Goal: Transaction & Acquisition: Purchase product/service

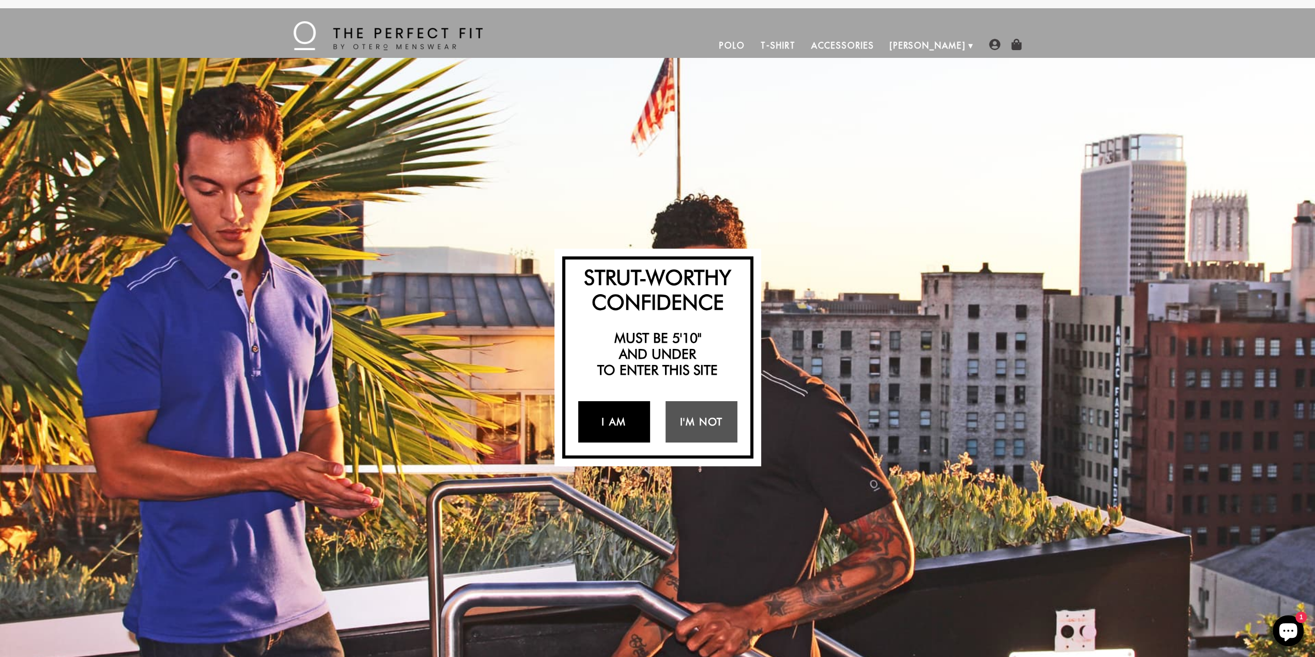
click at [618, 418] on link "I Am" at bounding box center [614, 421] width 72 height 41
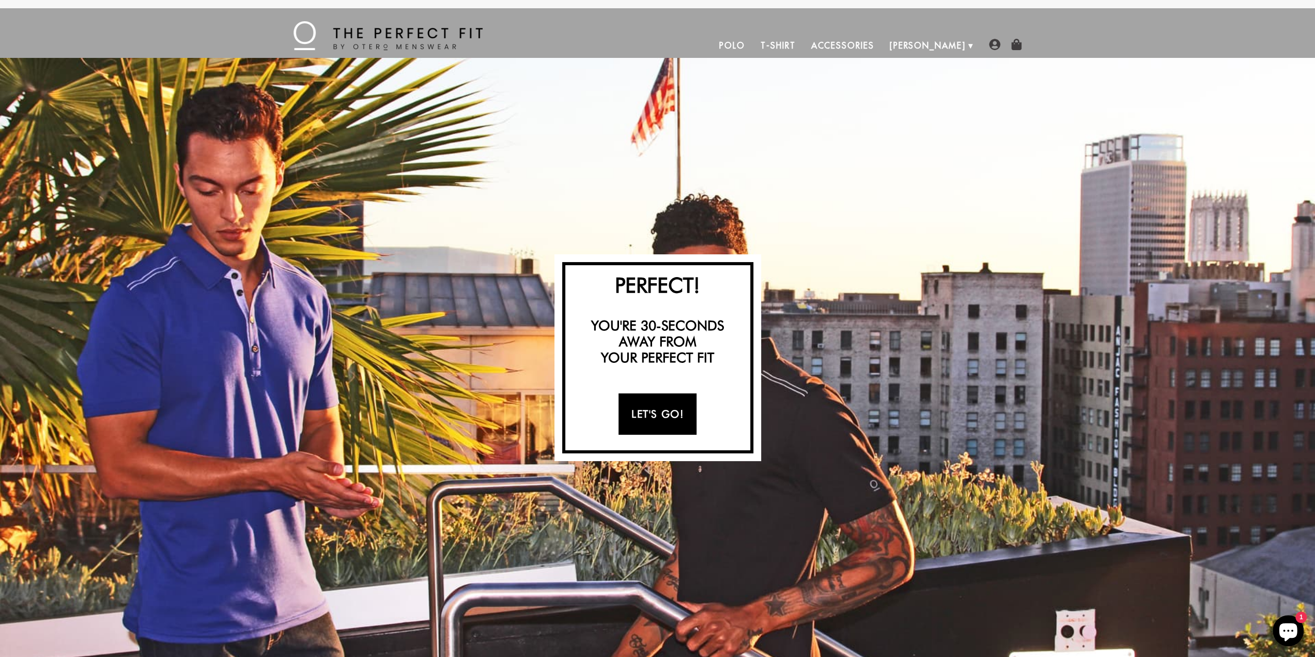
click at [650, 414] on link "Let's Go!" at bounding box center [658, 413] width 78 height 41
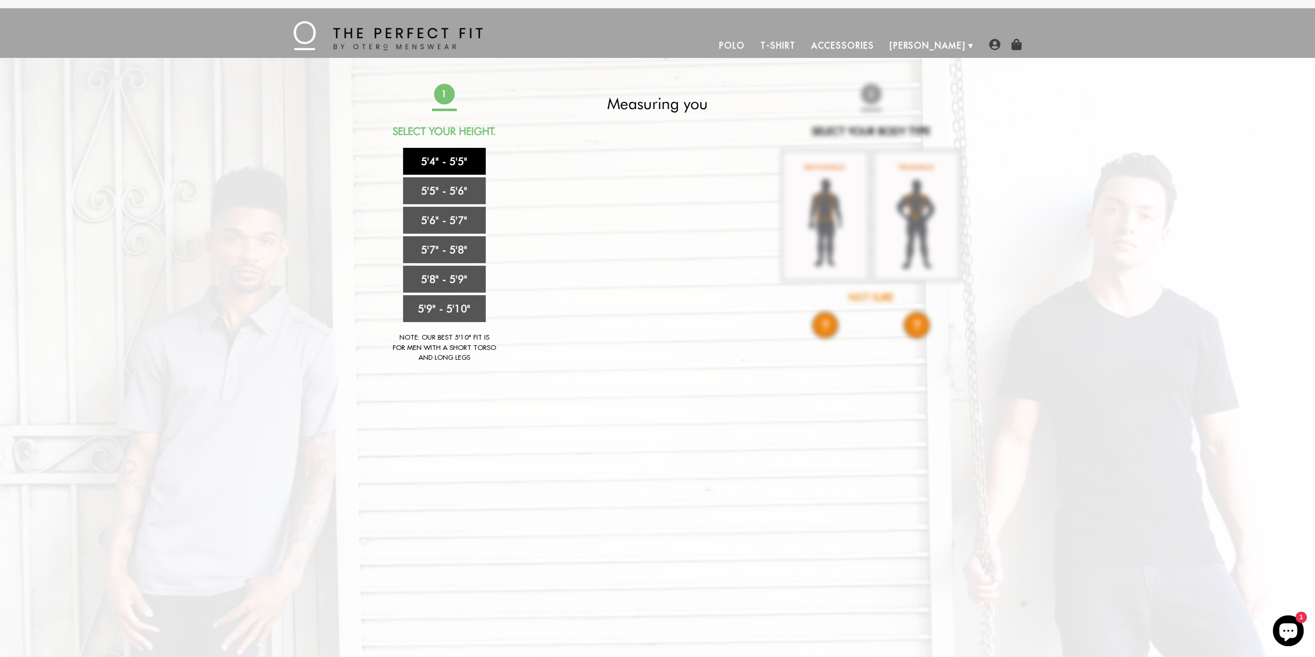
click at [463, 159] on link "5'4" - 5'5"" at bounding box center [444, 161] width 83 height 27
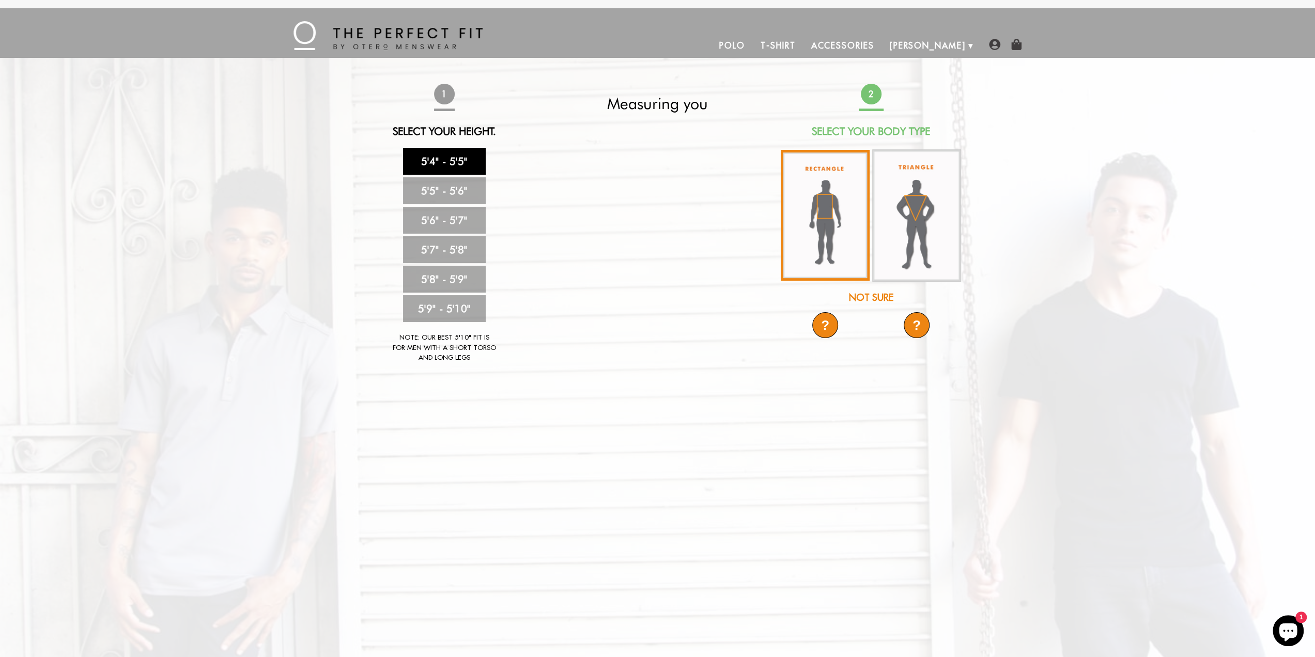
click at [843, 212] on img at bounding box center [825, 215] width 89 height 131
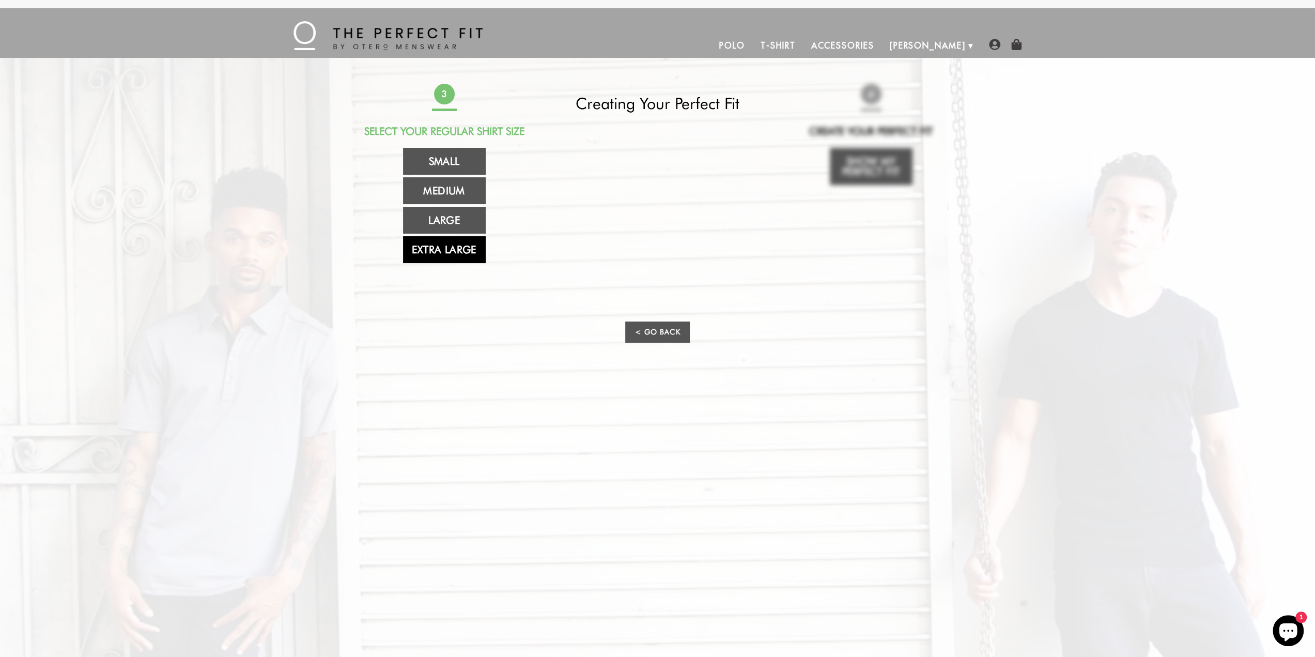
click at [444, 246] on link "Extra Large" at bounding box center [444, 249] width 83 height 27
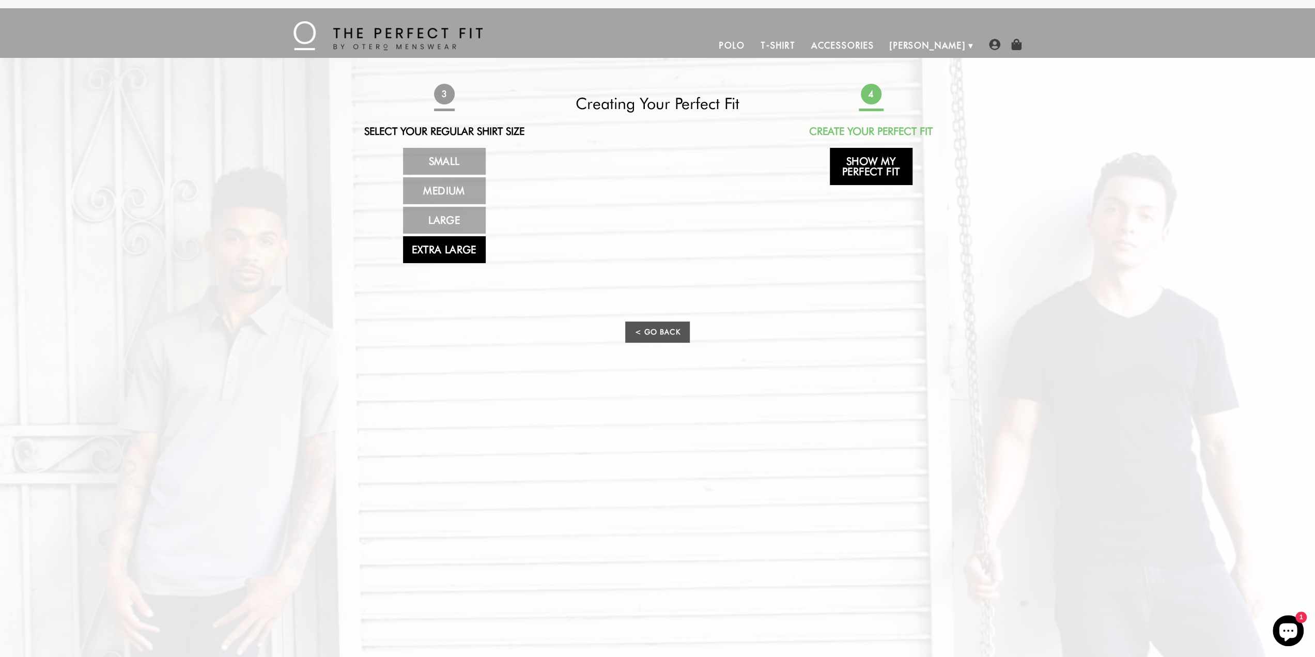
click at [863, 168] on link "Show My Perfect Fit" at bounding box center [871, 166] width 83 height 37
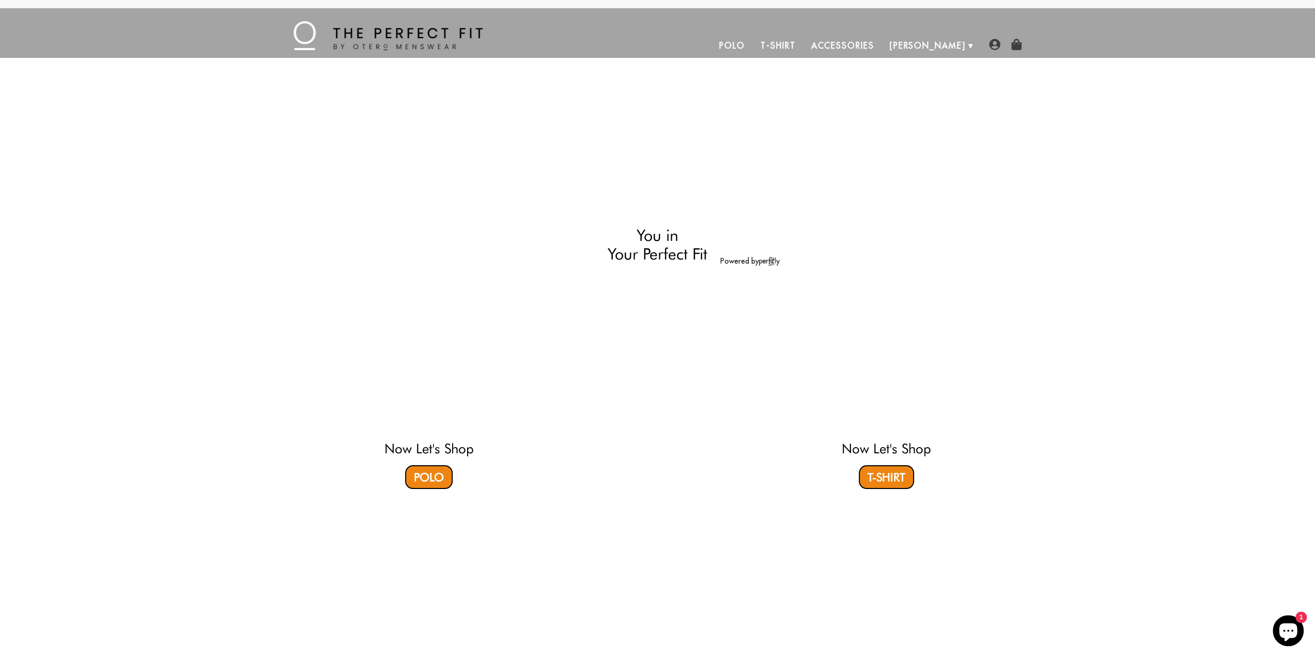
select select "XL"
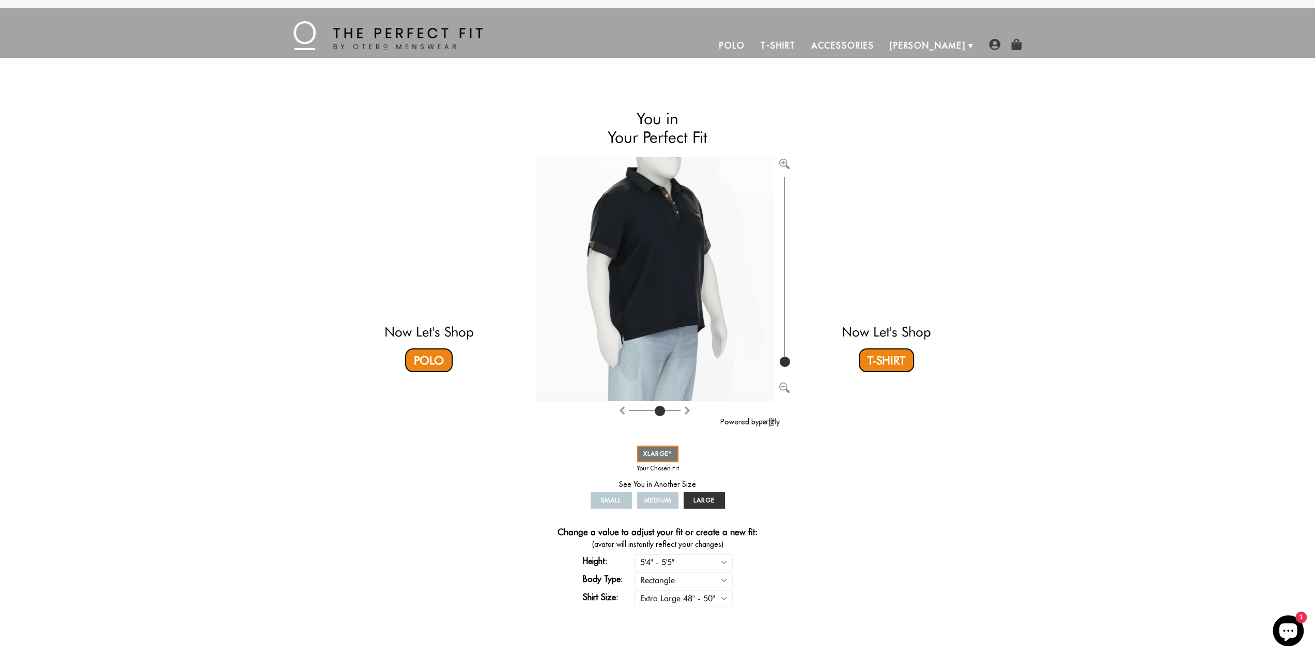
type input "4"
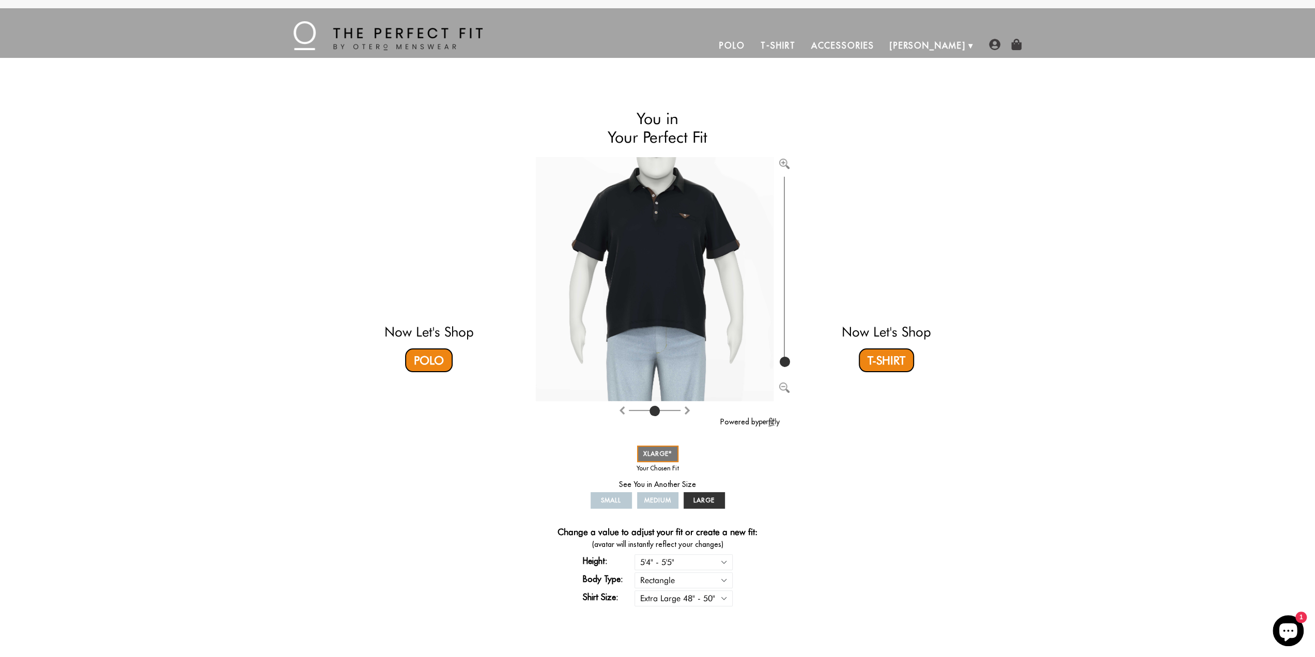
click at [654, 412] on input "range" at bounding box center [655, 412] width 52 height 1
click at [438, 361] on link "Polo" at bounding box center [429, 360] width 48 height 24
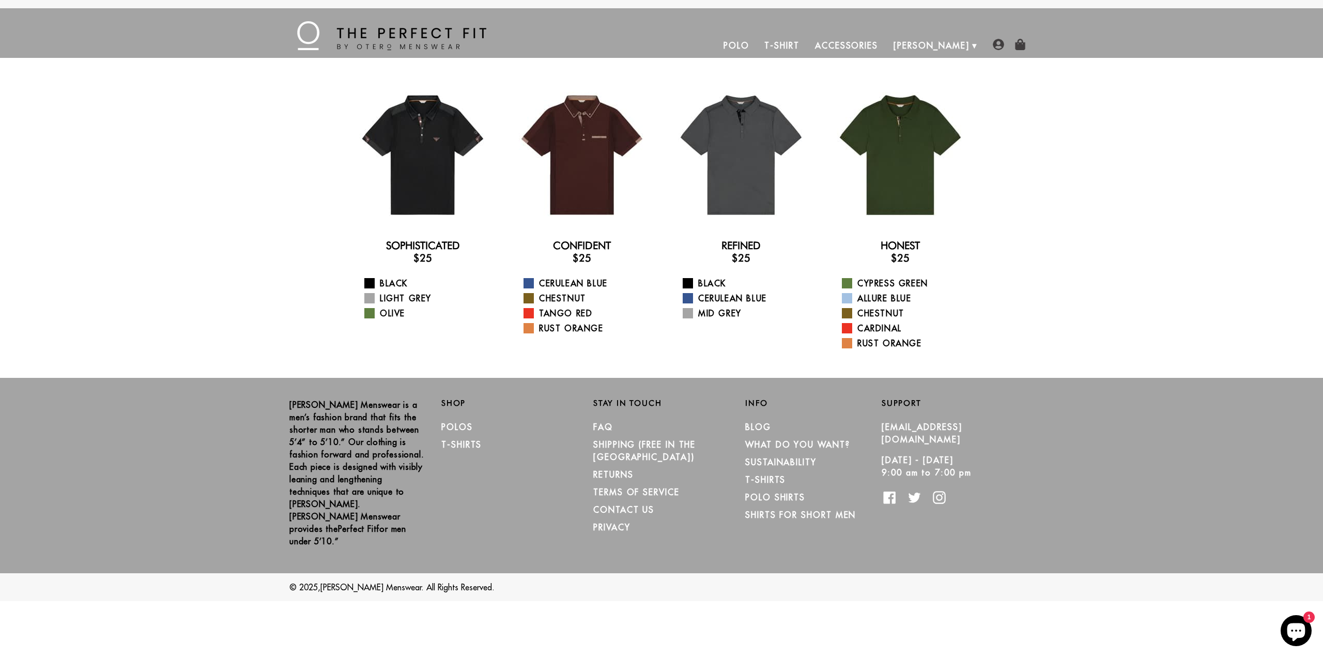
click at [411, 28] on img at bounding box center [391, 35] width 189 height 29
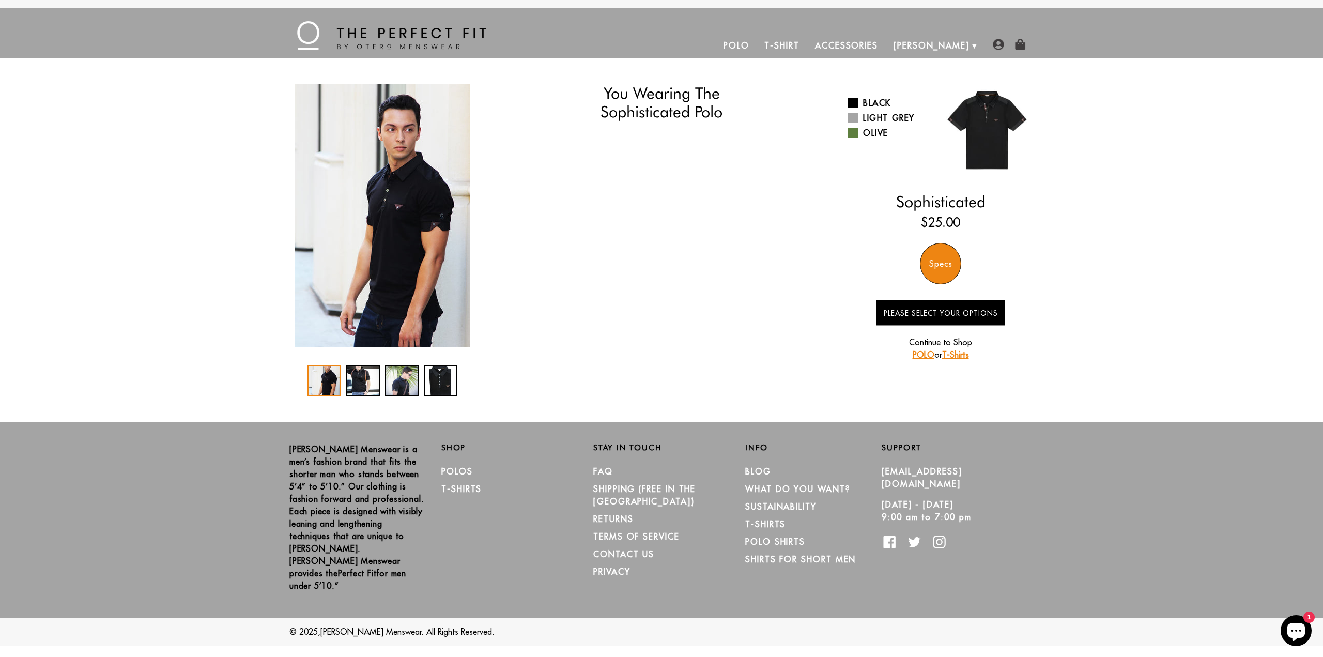
select select "XL"
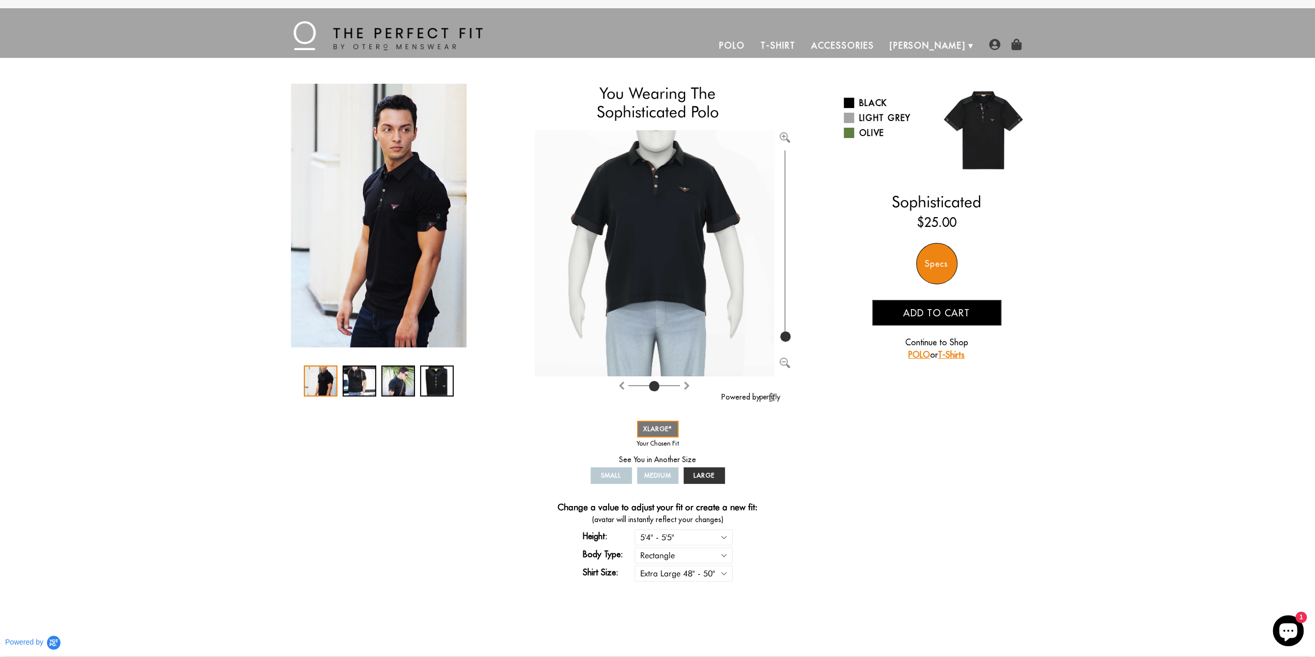
click at [185, 195] on div "You Wearing The Sophisticated Polo You're only 3 questions away from your perfe…" at bounding box center [657, 338] width 1315 height 508
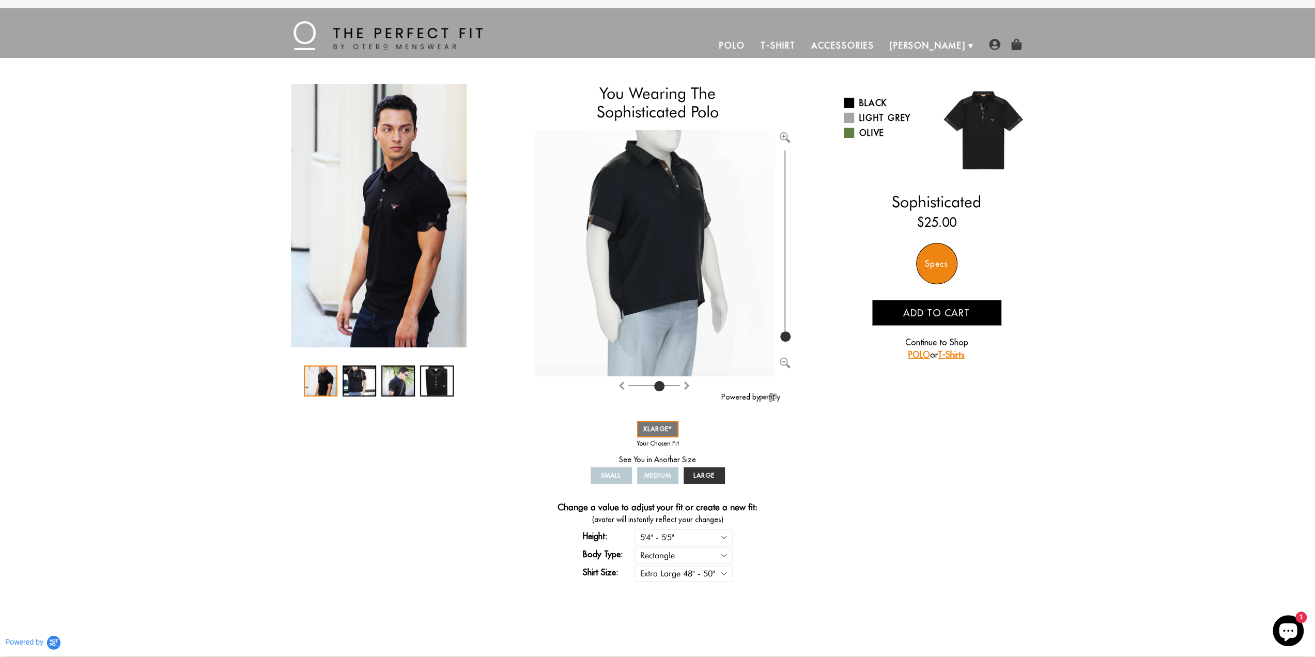
type input "4"
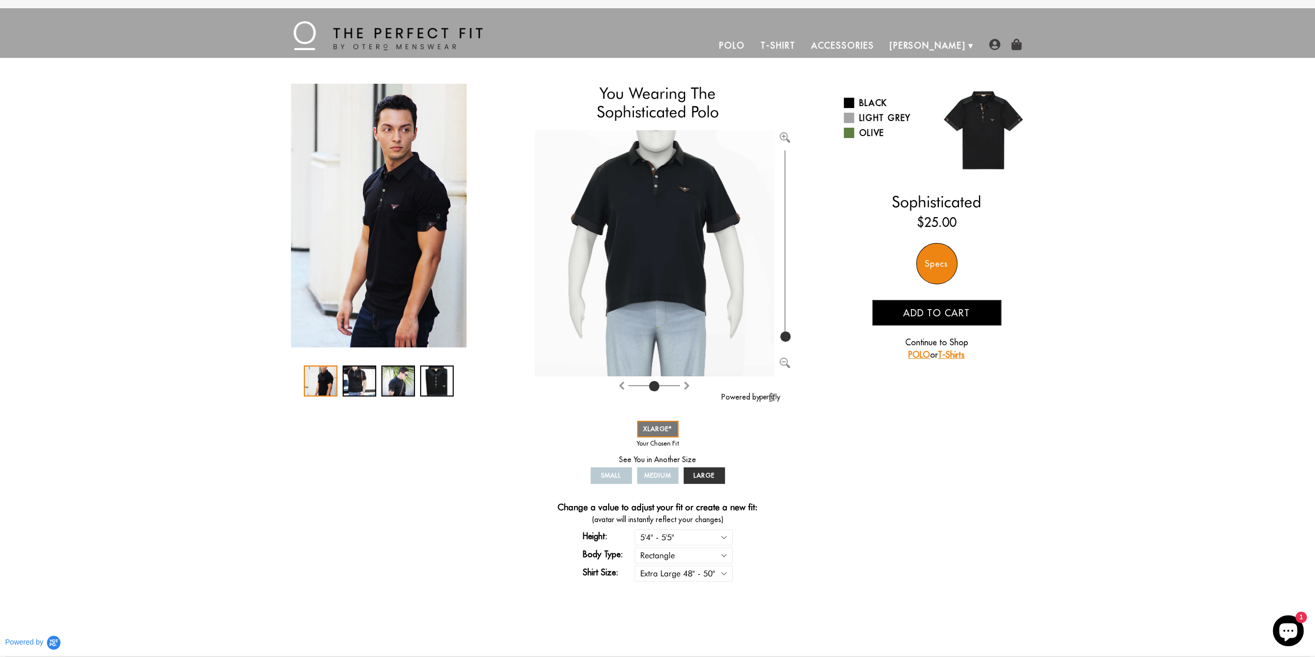
click at [653, 387] on input "range" at bounding box center [654, 387] width 52 height 1
click at [411, 203] on img "1 / 4" at bounding box center [379, 216] width 176 height 264
click at [358, 379] on div "2 / 4" at bounding box center [360, 380] width 34 height 31
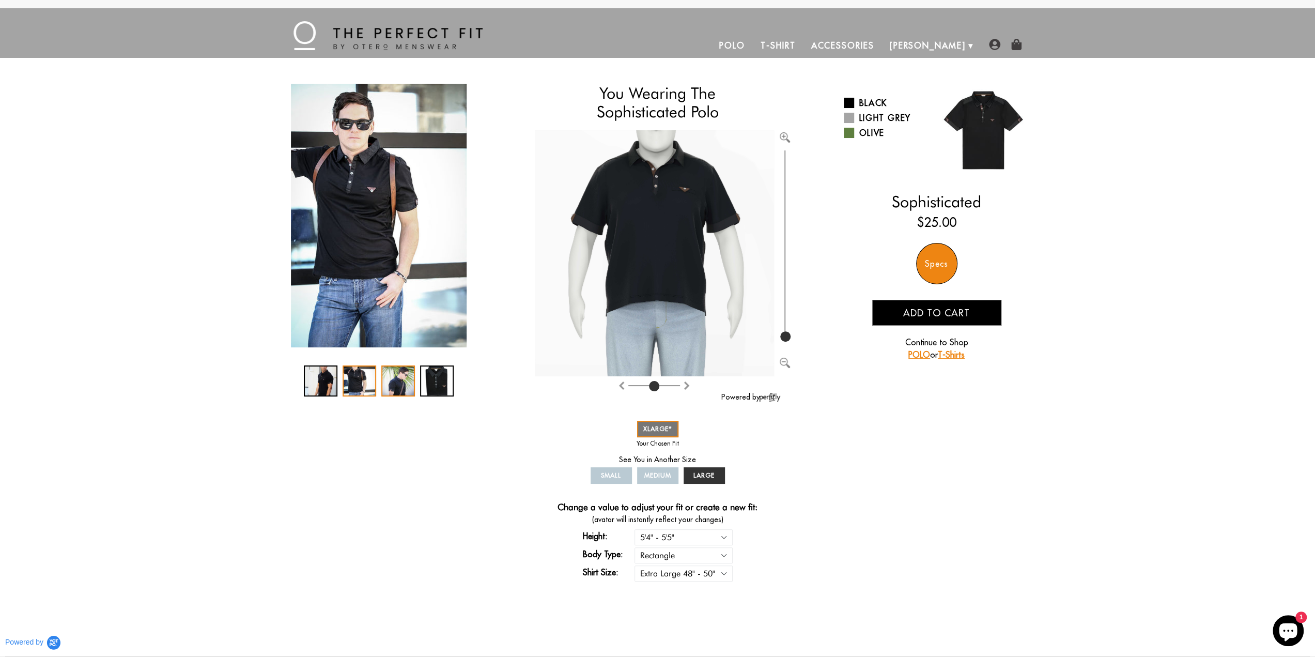
click at [395, 382] on div "3 / 4" at bounding box center [398, 380] width 34 height 31
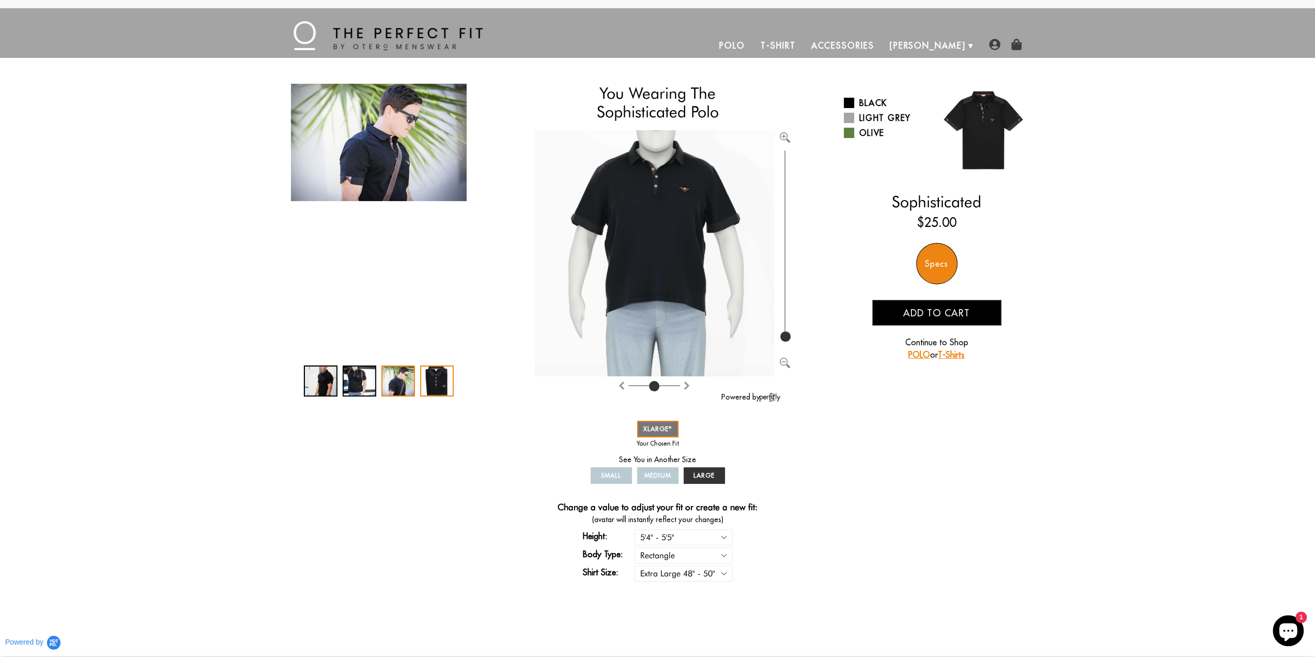
click at [444, 385] on div "4 / 4" at bounding box center [437, 380] width 34 height 31
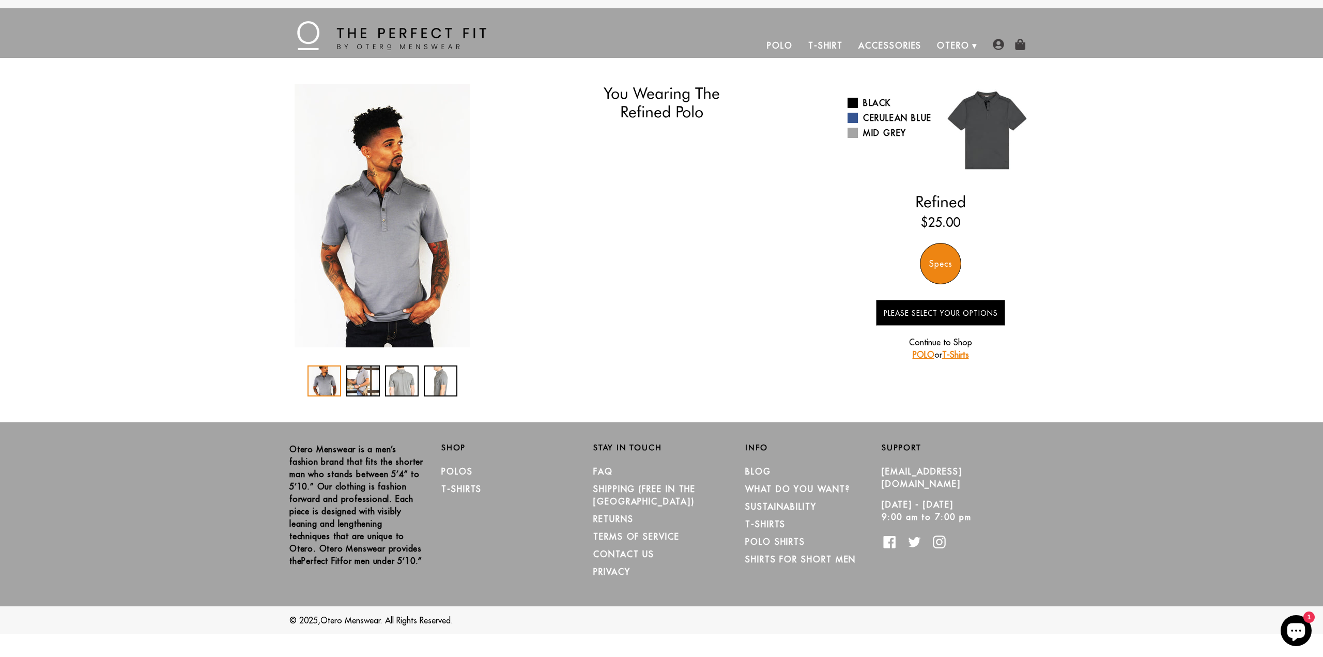
select select "XL"
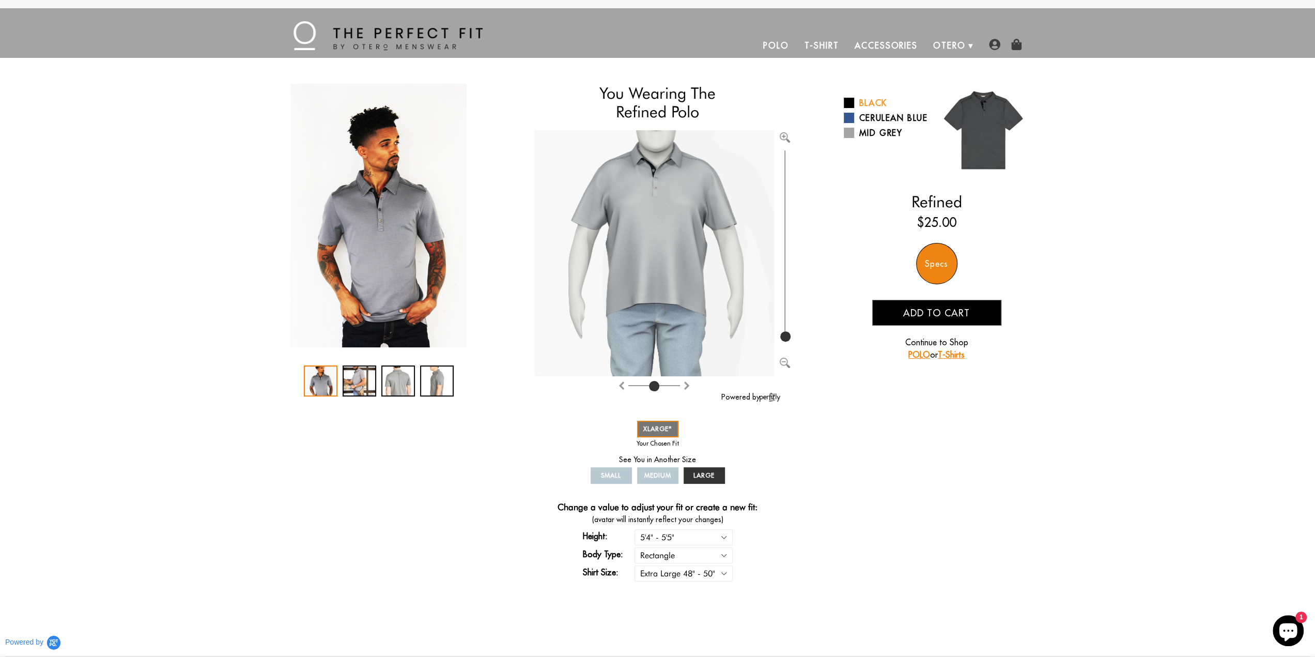
click at [873, 100] on link "Black" at bounding box center [886, 103] width 85 height 12
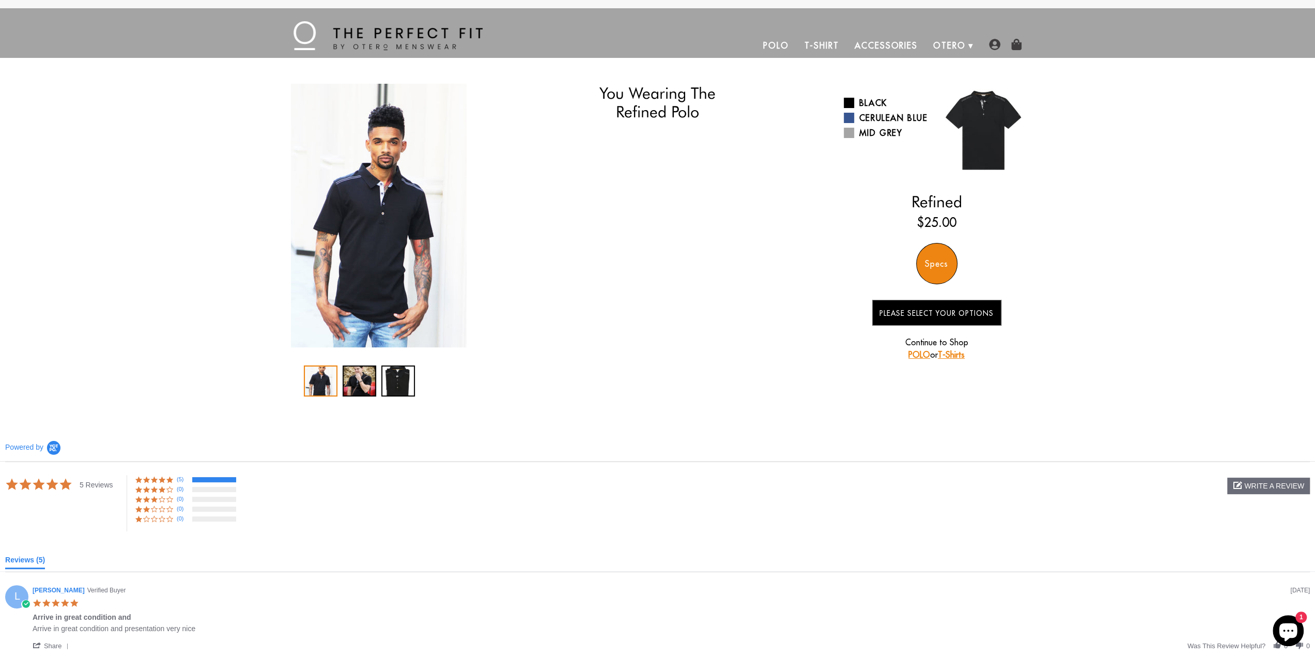
select select "XL"
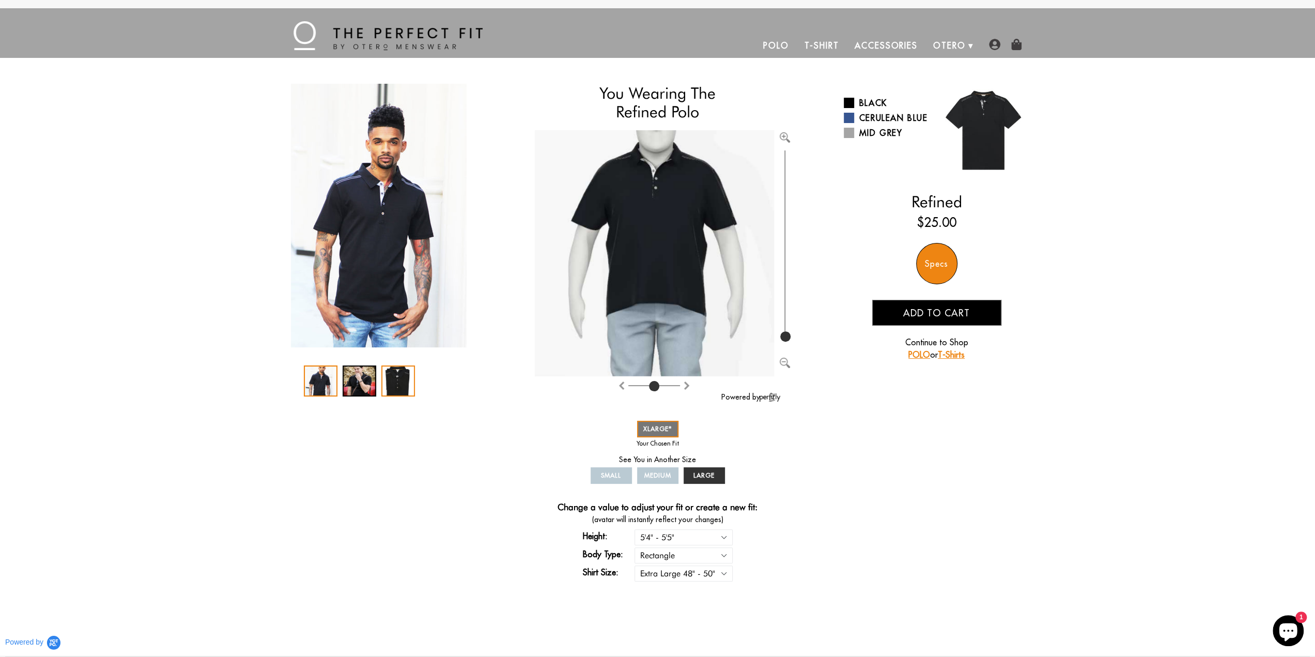
click at [398, 386] on div "3 / 3" at bounding box center [398, 380] width 34 height 31
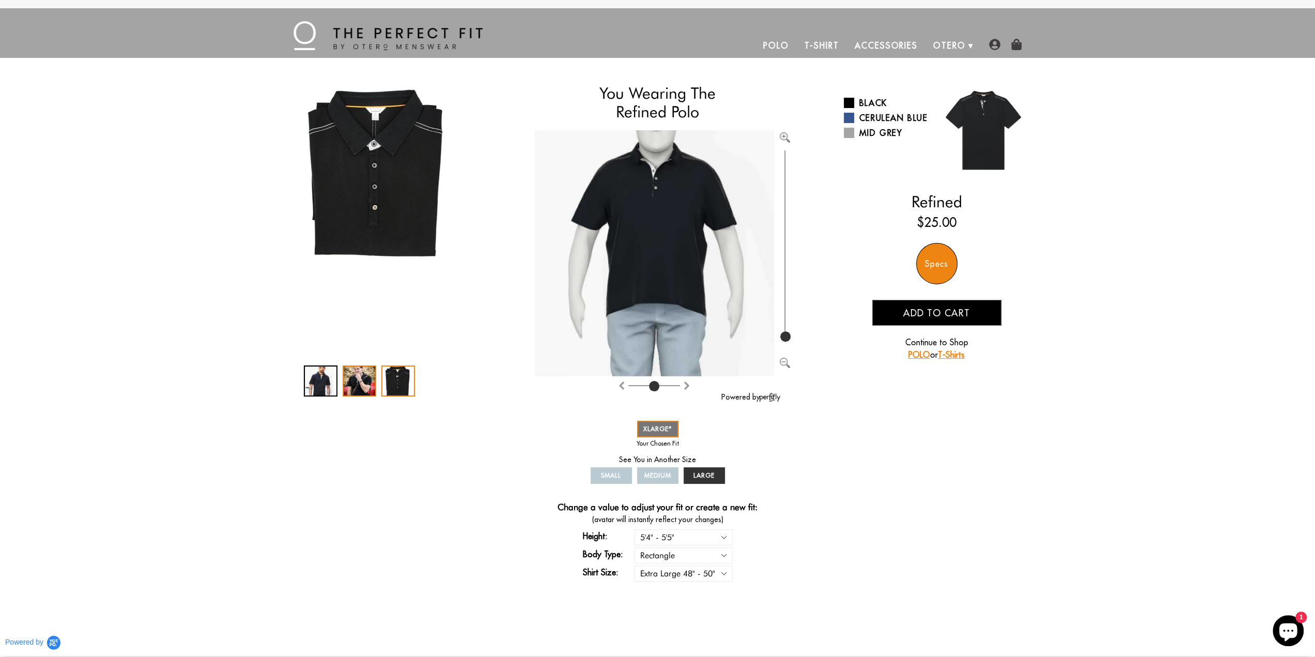
click at [362, 387] on div "2 / 3" at bounding box center [360, 380] width 34 height 31
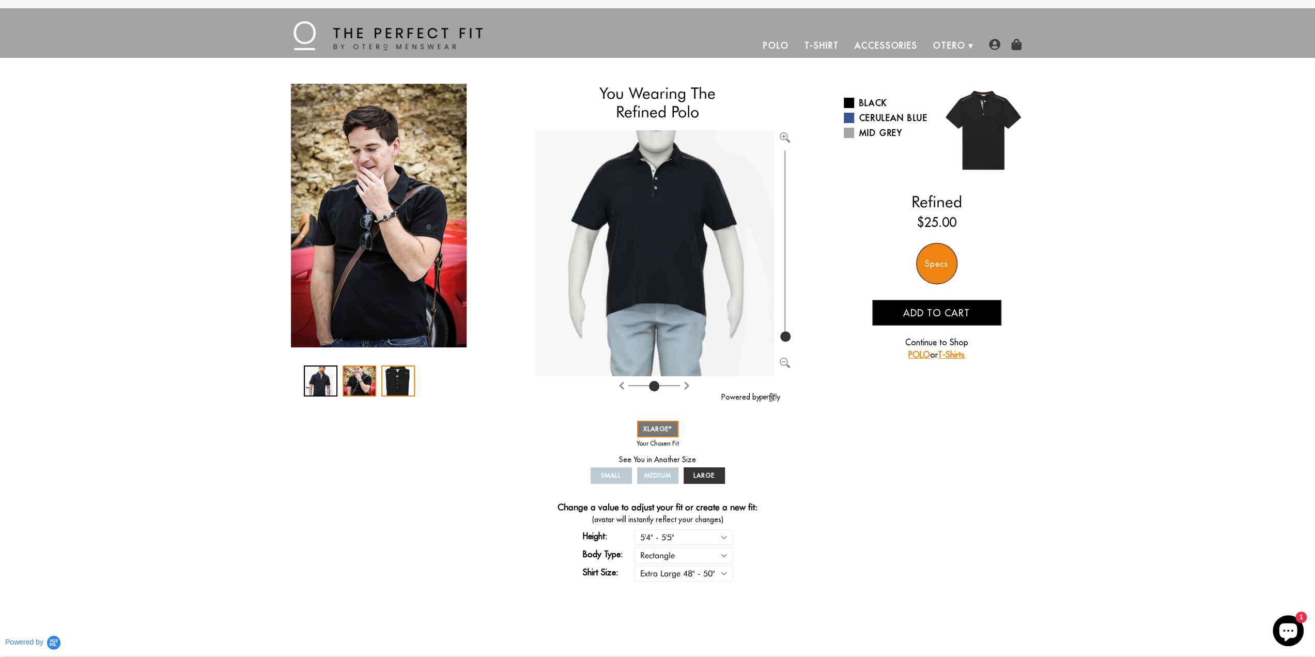
click at [394, 382] on div "3 / 3" at bounding box center [398, 380] width 34 height 31
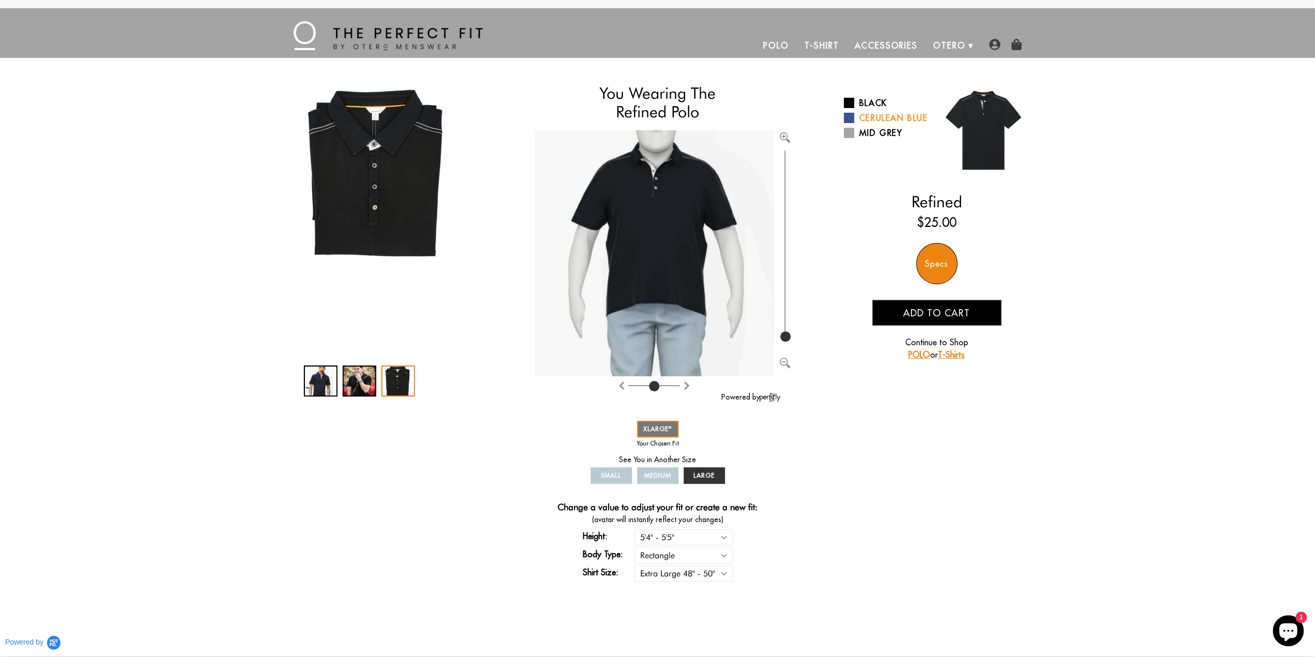
click at [870, 119] on link "Cerulean Blue" at bounding box center [886, 118] width 85 height 12
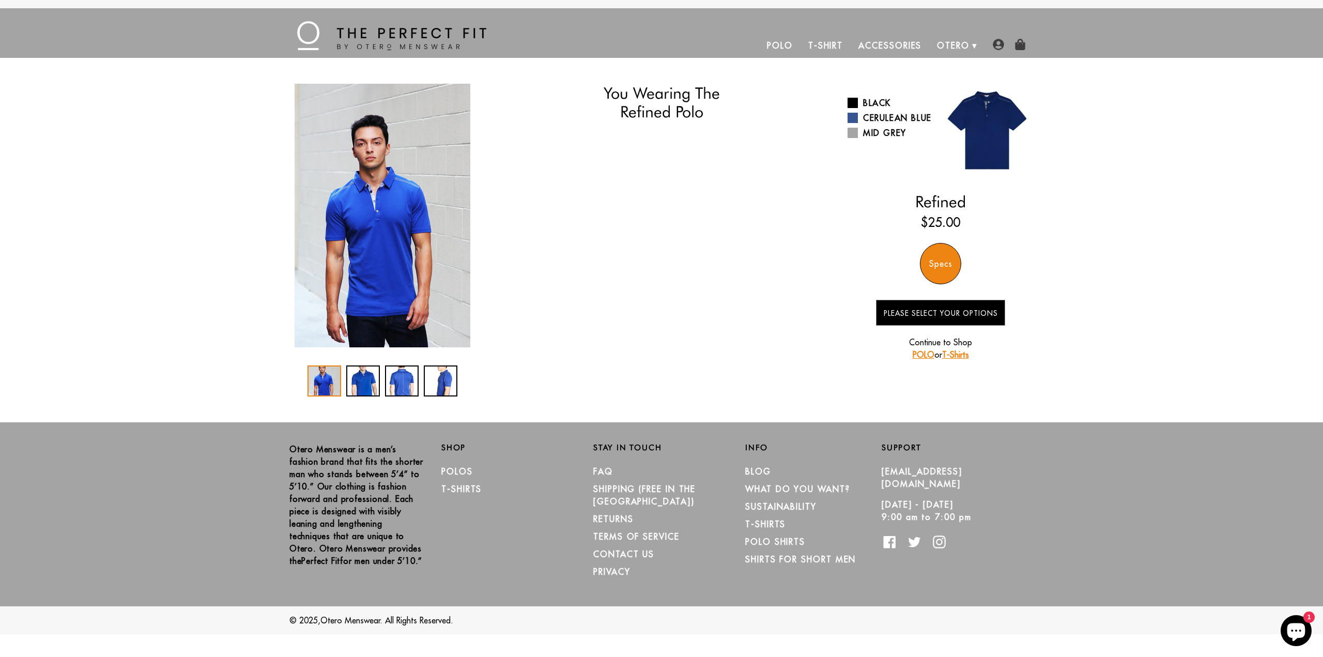
select select "XL"
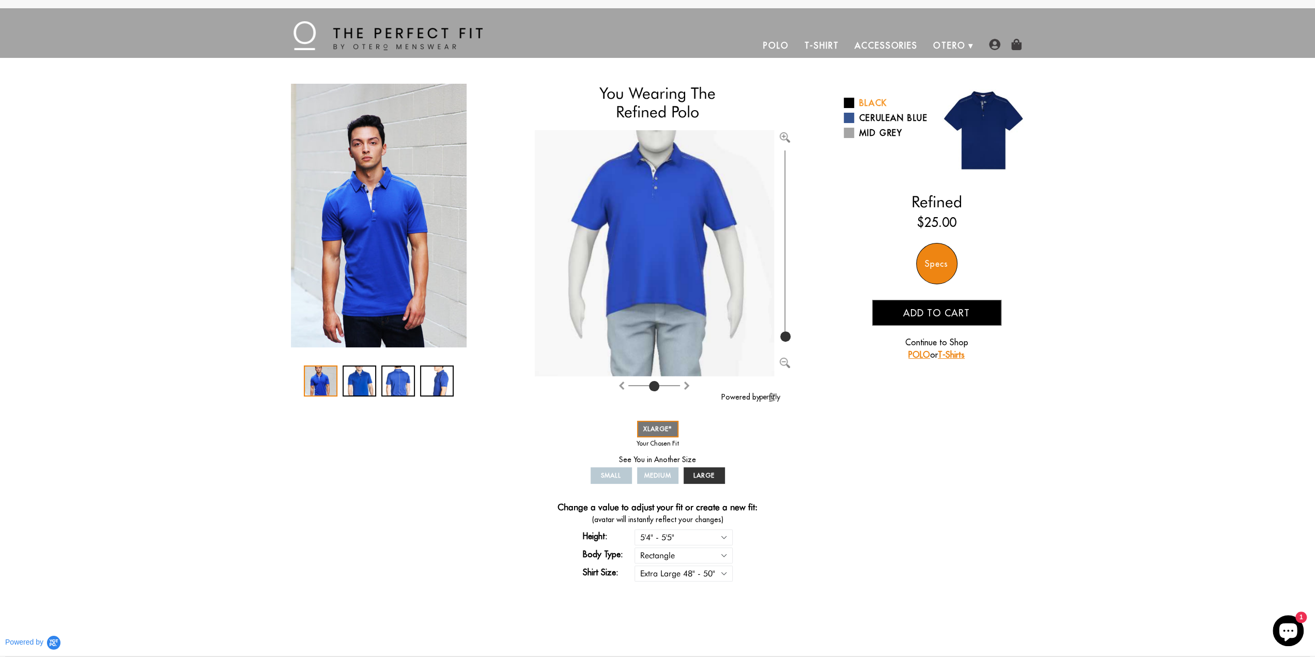
click at [867, 100] on link "Black" at bounding box center [886, 103] width 85 height 12
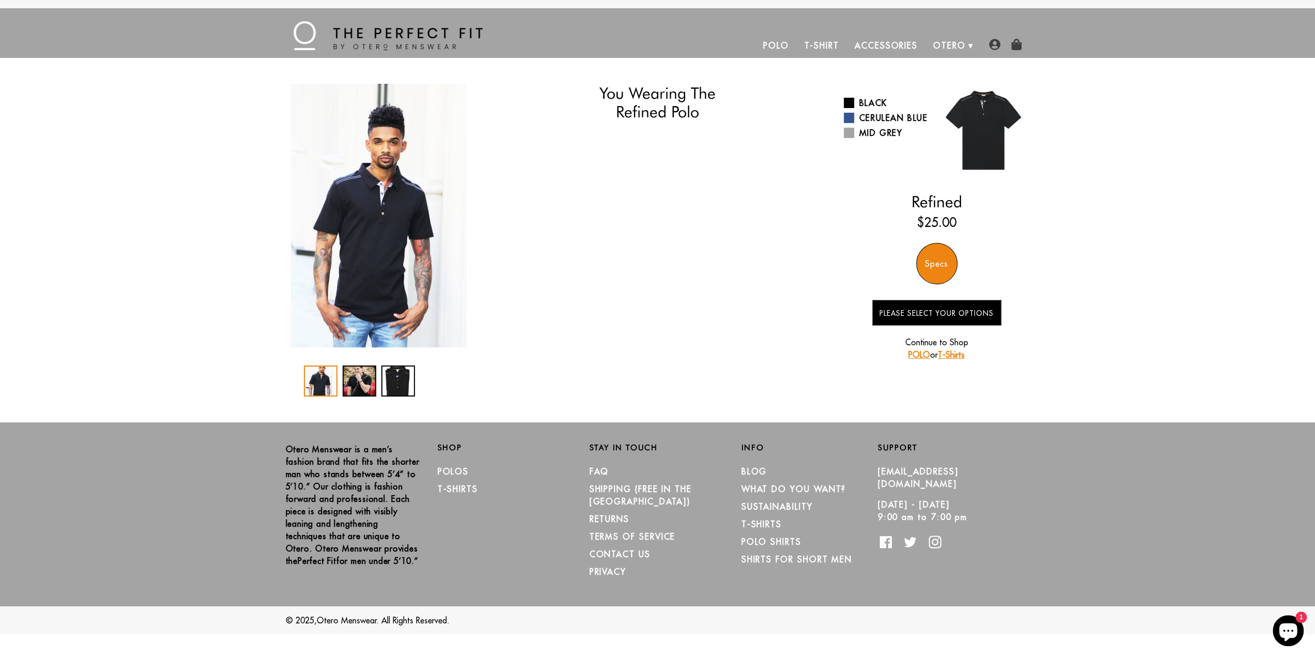
select select "XL"
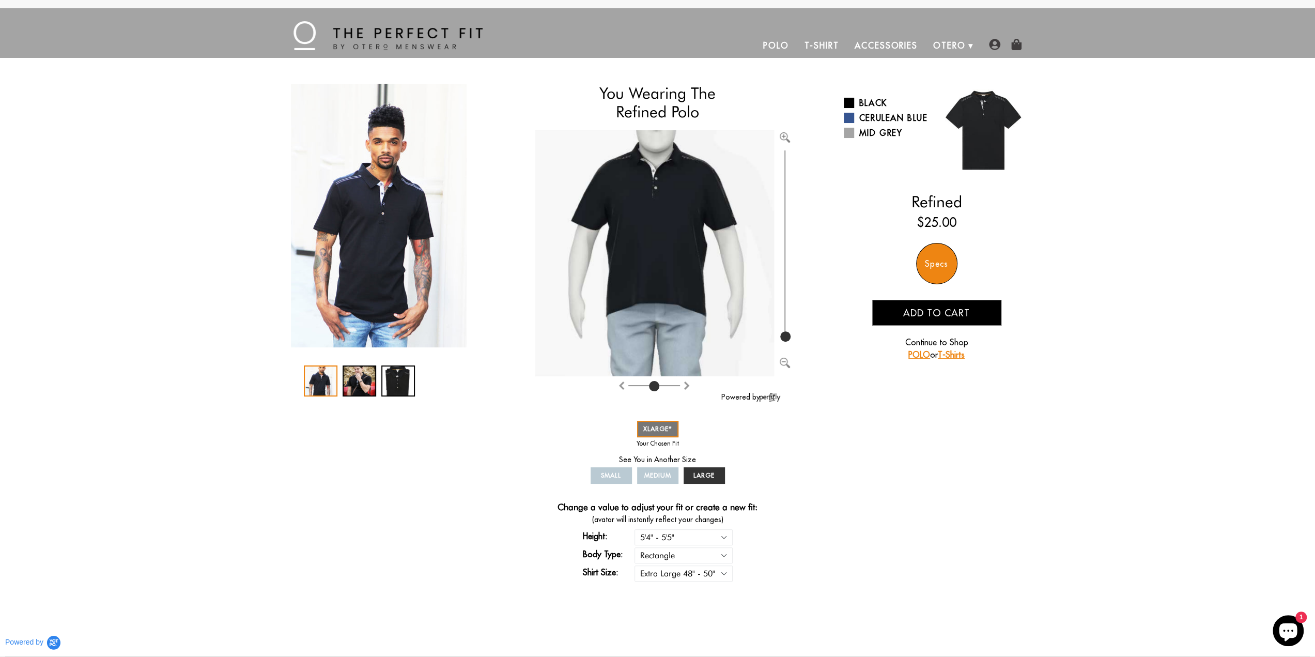
click at [948, 266] on div "Specs" at bounding box center [936, 263] width 41 height 41
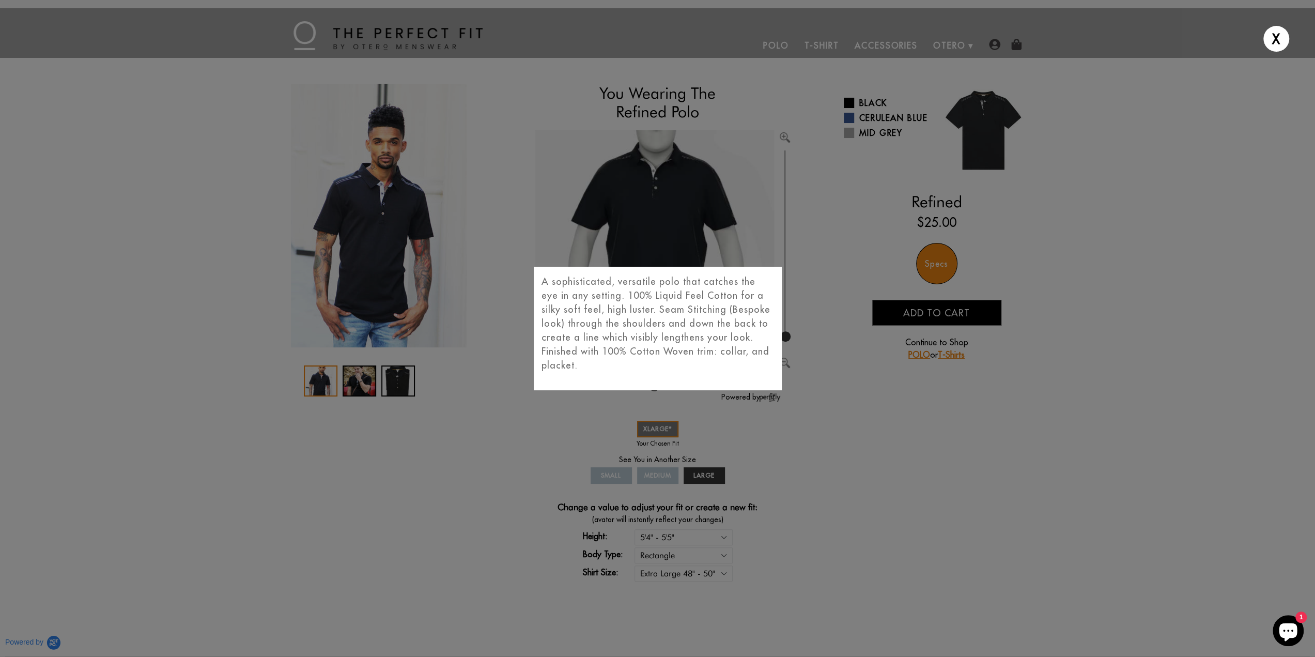
drag, startPoint x: 891, startPoint y: 551, endPoint x: 894, endPoint y: 545, distance: 7.0
click at [892, 551] on div "X A sophisticated, versatile polo that catches the eye in any setting. 100% Liq…" at bounding box center [657, 328] width 1315 height 657
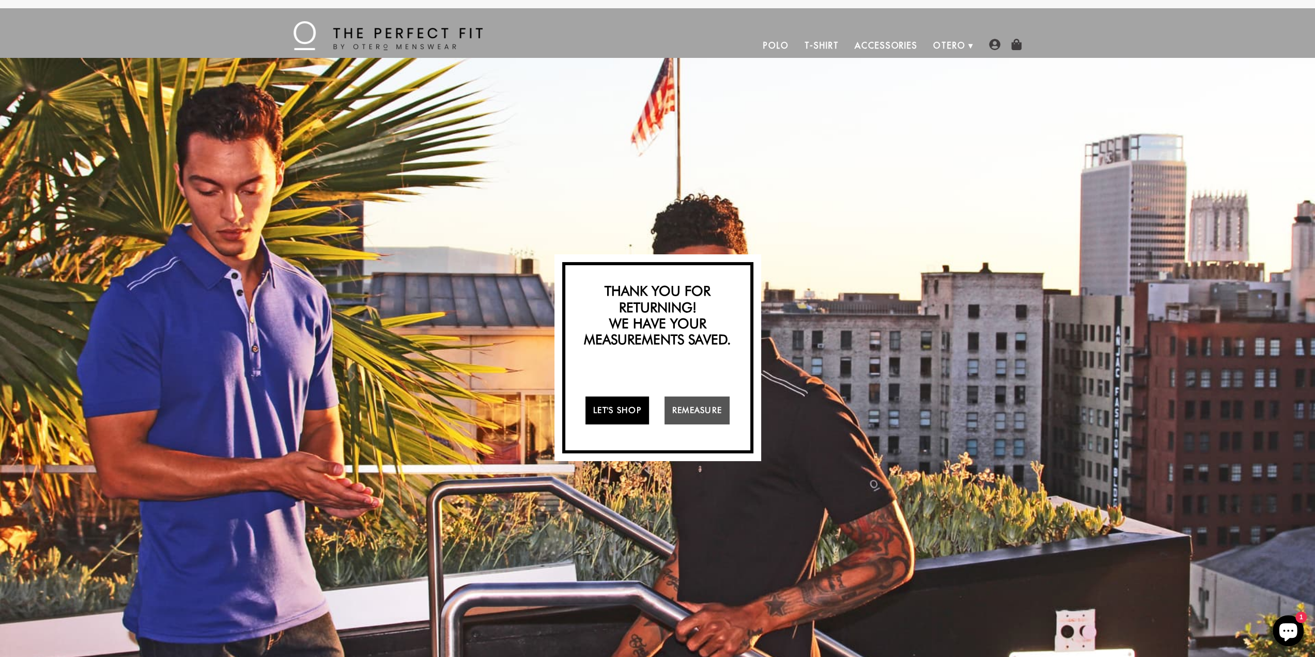
click at [615, 408] on link "Let's Shop" at bounding box center [618, 410] width 64 height 28
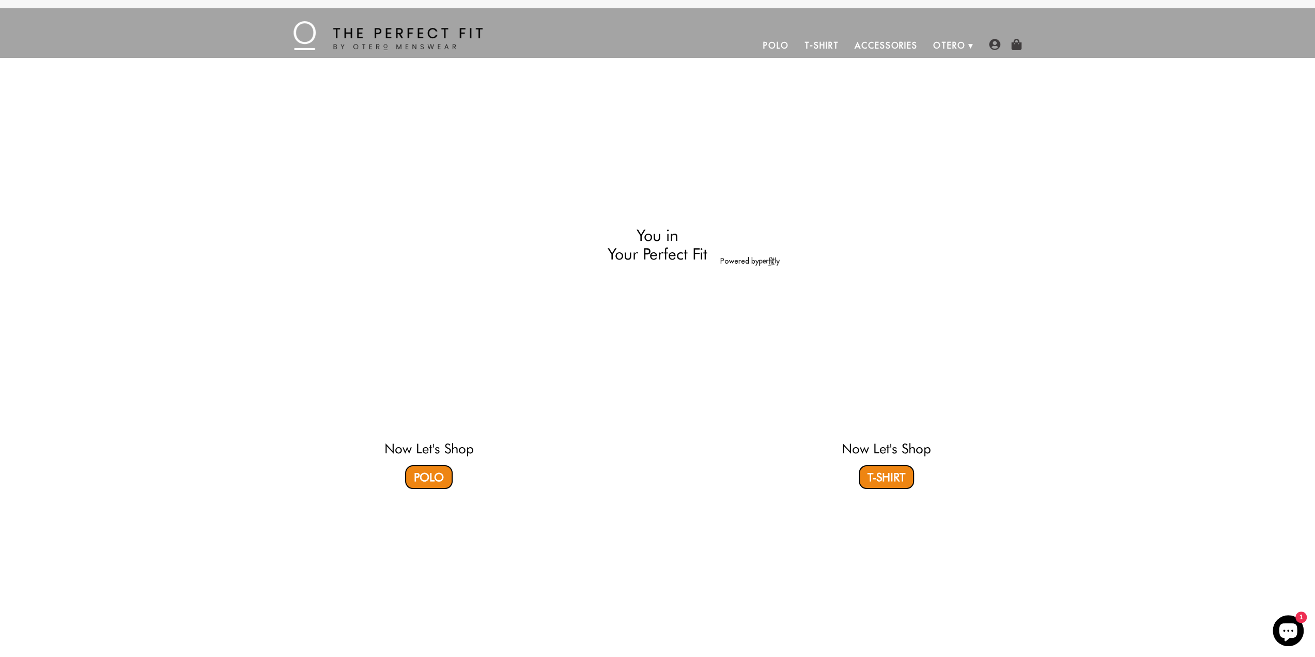
select select "XL"
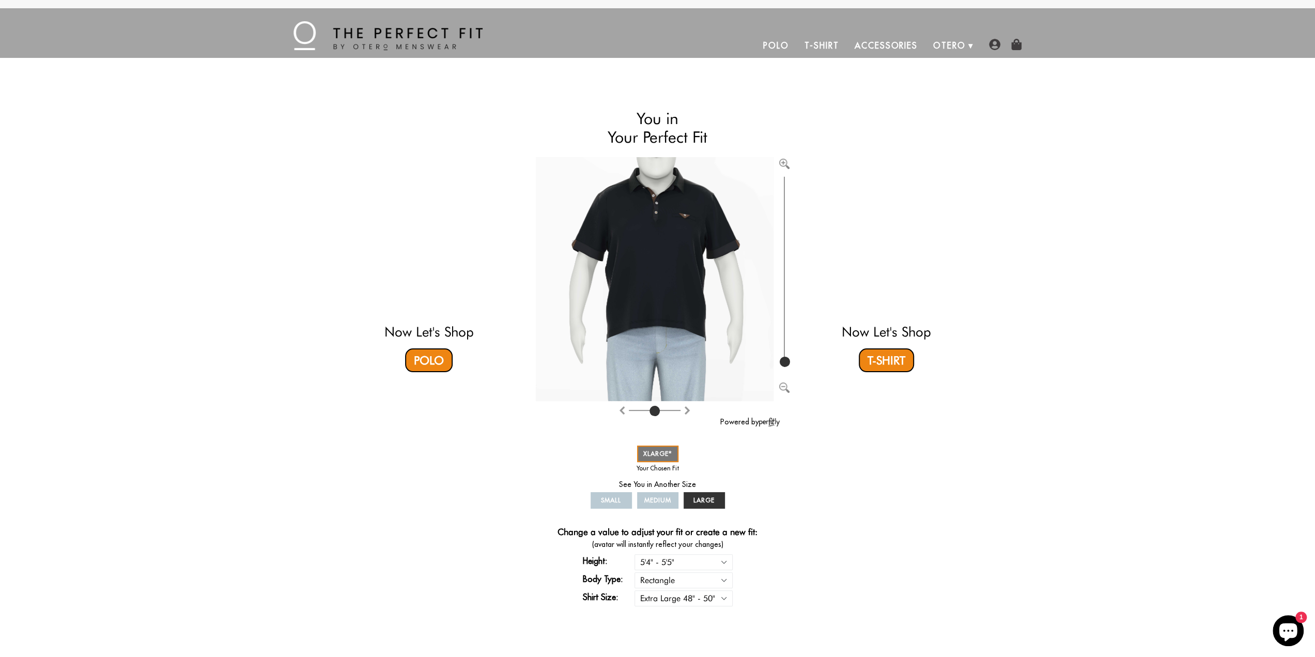
click at [889, 43] on link "Accessories" at bounding box center [886, 45] width 79 height 25
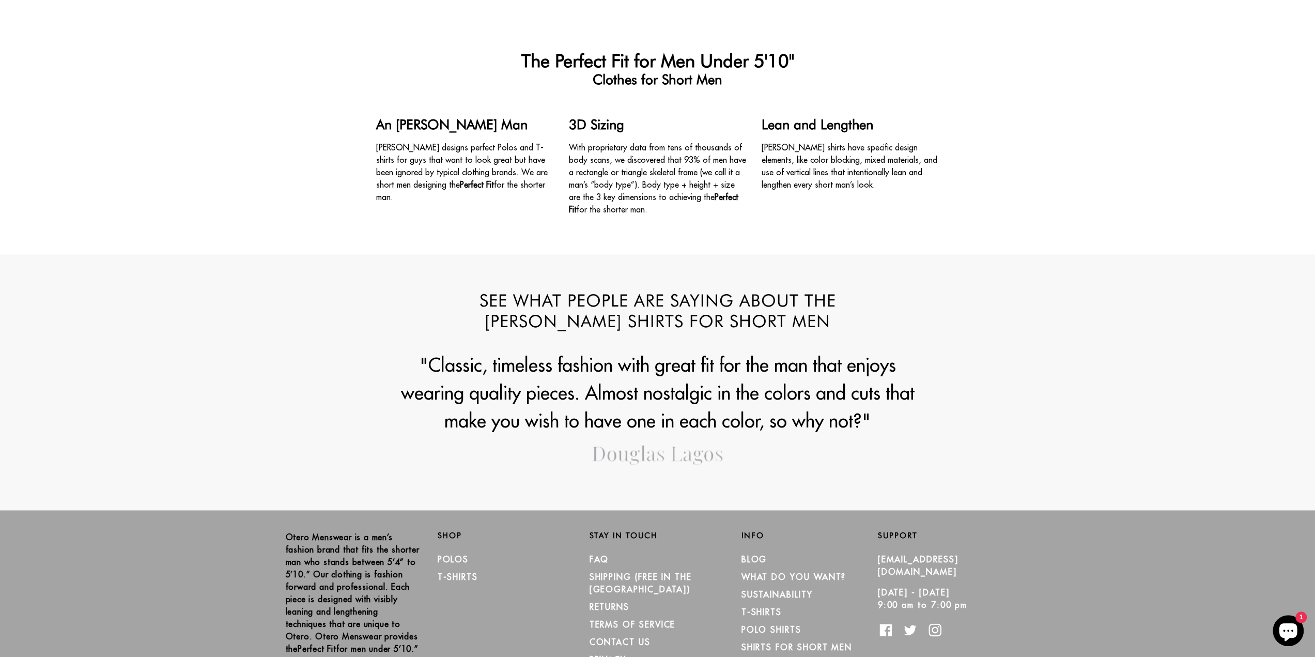
scroll to position [1157, 0]
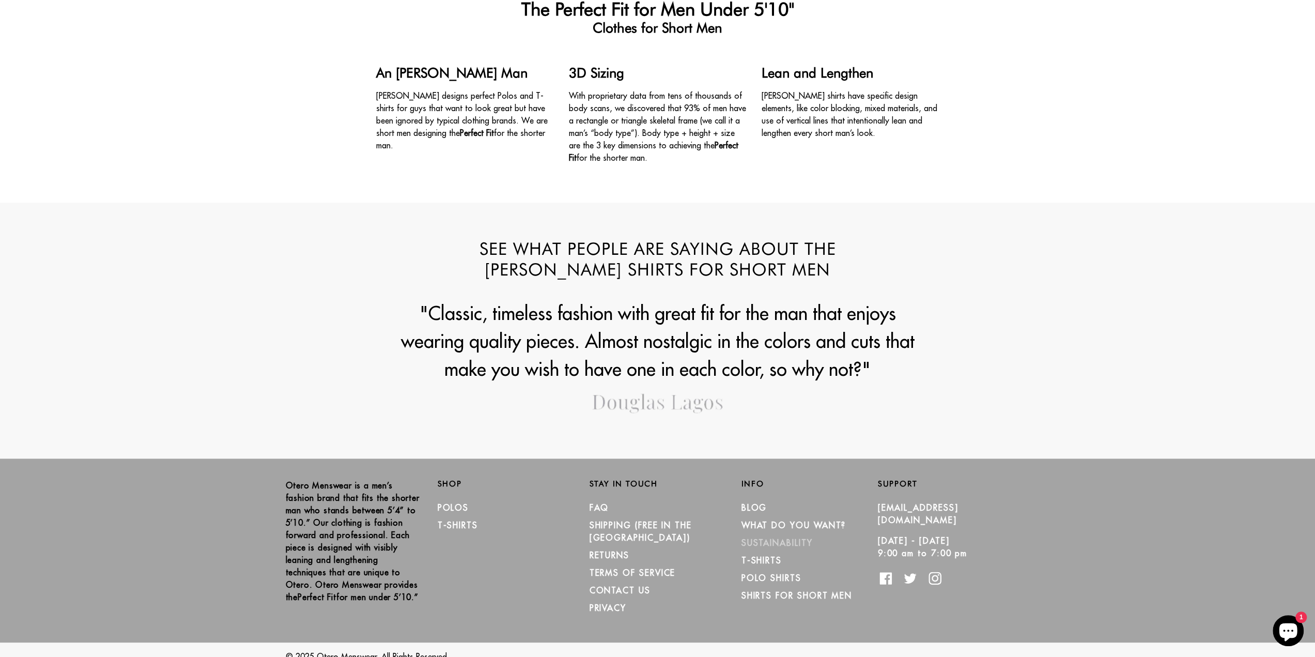
click at [778, 542] on link "Sustainability" at bounding box center [777, 542] width 71 height 10
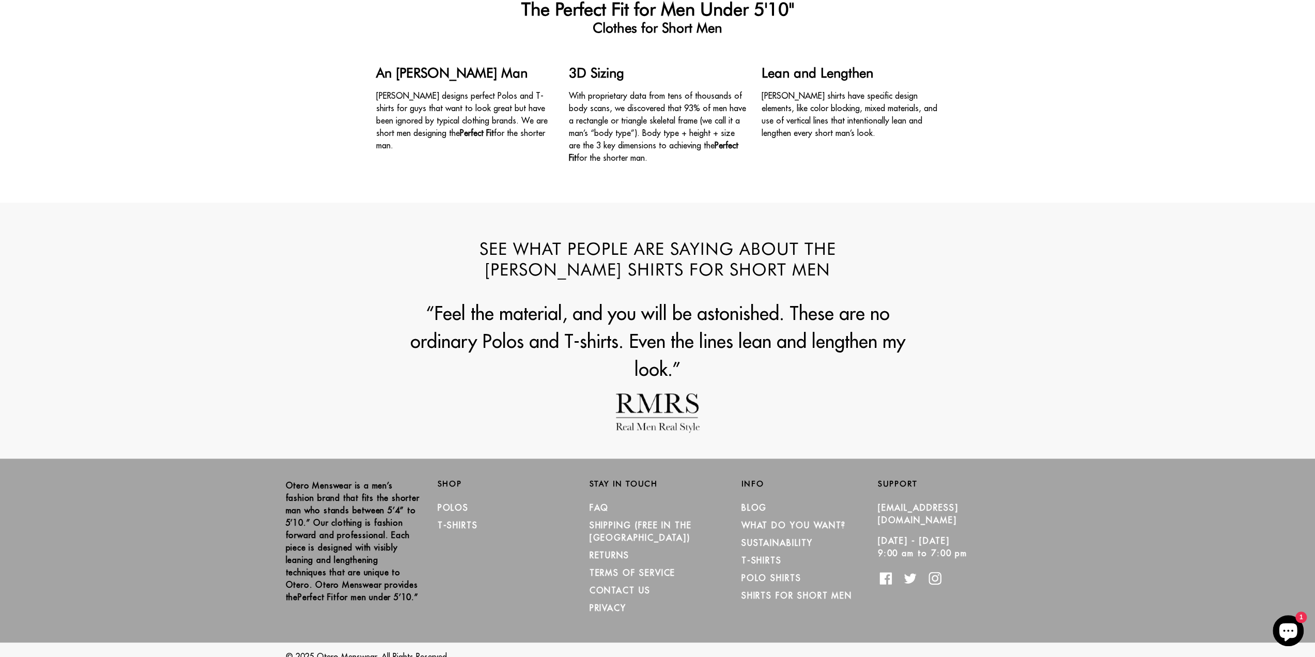
click at [657, 395] on img at bounding box center [658, 412] width 84 height 39
